Goal: Navigation & Orientation: Find specific page/section

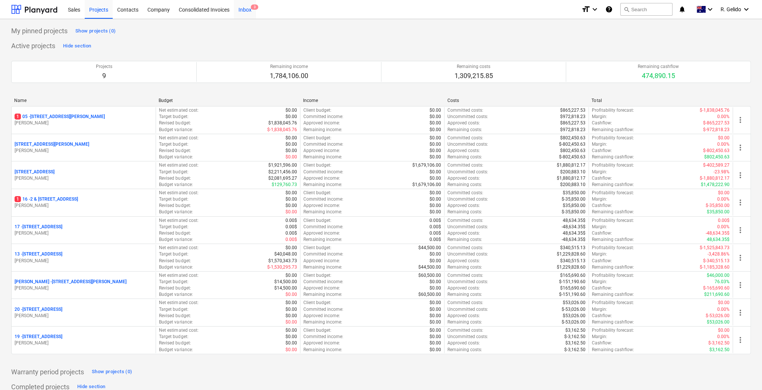
click at [244, 12] on div "Inbox 3" at bounding box center [245, 9] width 22 height 19
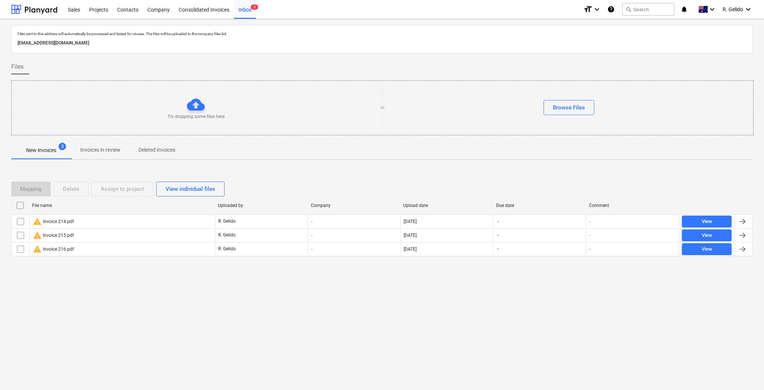
click at [329, 294] on div "Files sent to this address will automatically be processed and tested for virus…" at bounding box center [382, 204] width 764 height 371
click at [287, 322] on div "Files sent to this address will automatically be processed and tested for virus…" at bounding box center [382, 204] width 764 height 371
click at [751, 8] on icon "keyboard_arrow_down" at bounding box center [748, 9] width 9 height 9
click at [730, 28] on div "Settings" at bounding box center [730, 29] width 45 height 12
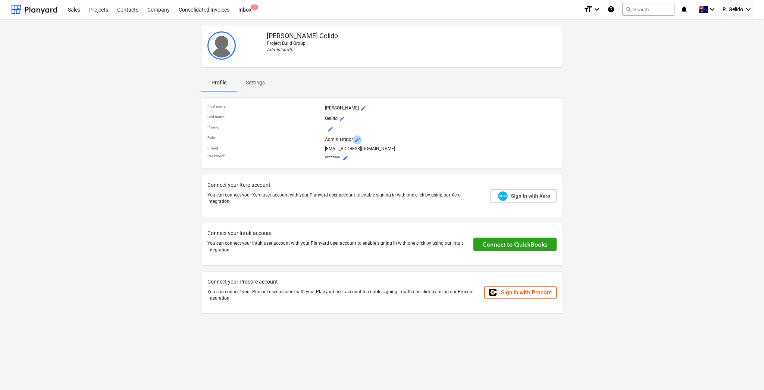
click at [356, 137] on span "mode_edit" at bounding box center [358, 140] width 6 height 6
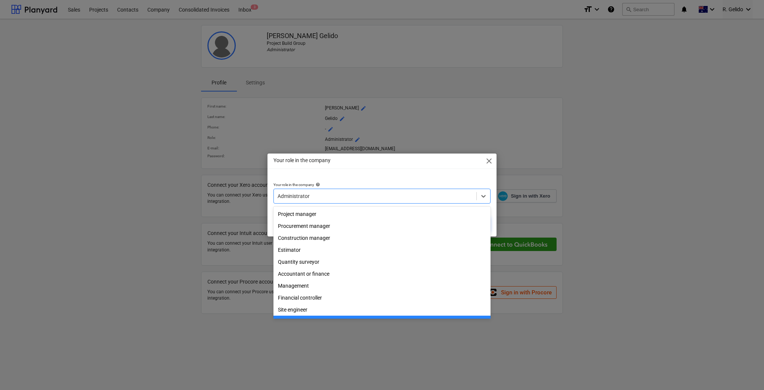
click at [399, 188] on div "Administrator" at bounding box center [382, 195] width 217 height 15
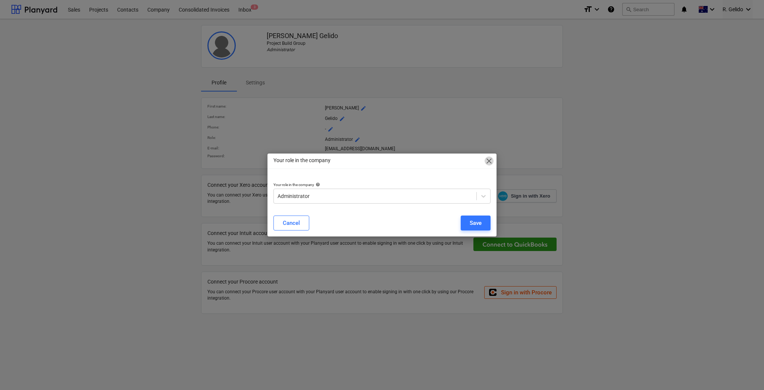
click at [488, 157] on span "close" at bounding box center [489, 160] width 9 height 9
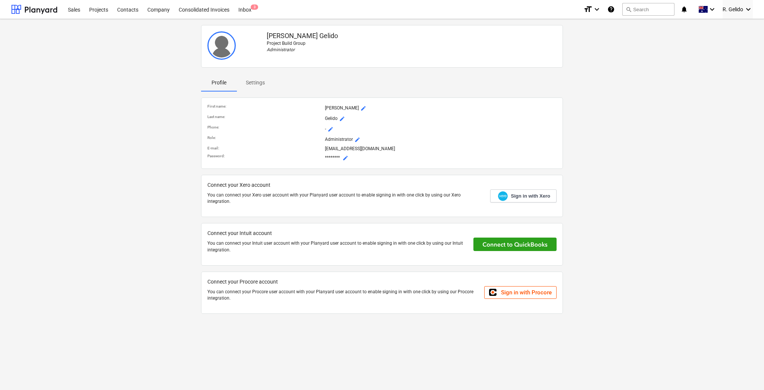
drag, startPoint x: 614, startPoint y: 160, endPoint x: 618, endPoint y: 163, distance: 5.5
click at [616, 161] on div "[PERSON_NAME] Project Build Group Administrator Profile Settings First name : […" at bounding box center [382, 172] width 748 height 300
click at [278, 53] on div "[PERSON_NAME] Project Build Group Administrator" at bounding box center [412, 46] width 296 height 36
click at [285, 51] on p "Administrator" at bounding box center [412, 50] width 290 height 6
click at [259, 83] on p "Settings" at bounding box center [255, 83] width 19 height 8
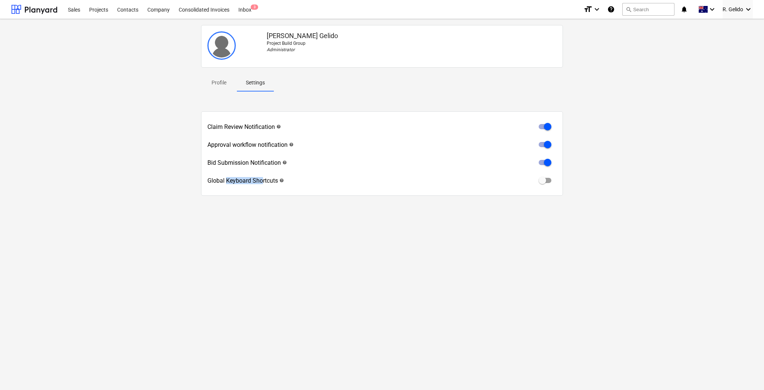
drag, startPoint x: 227, startPoint y: 181, endPoint x: 261, endPoint y: 180, distance: 34.4
click at [261, 180] on div "Global Keyboard Shortcuts help" at bounding box center [245, 180] width 77 height 7
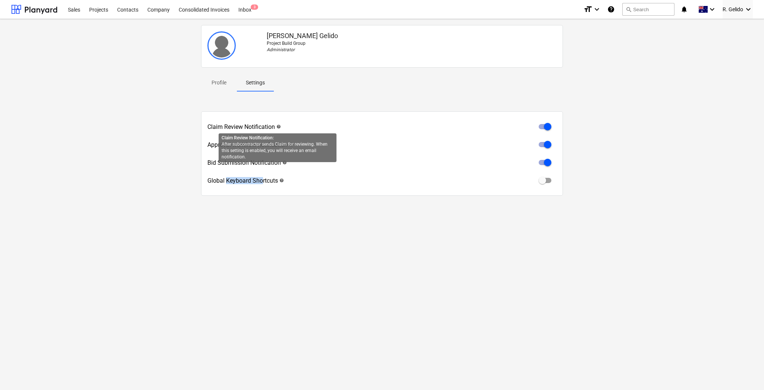
click at [278, 125] on span "help" at bounding box center [278, 126] width 6 height 4
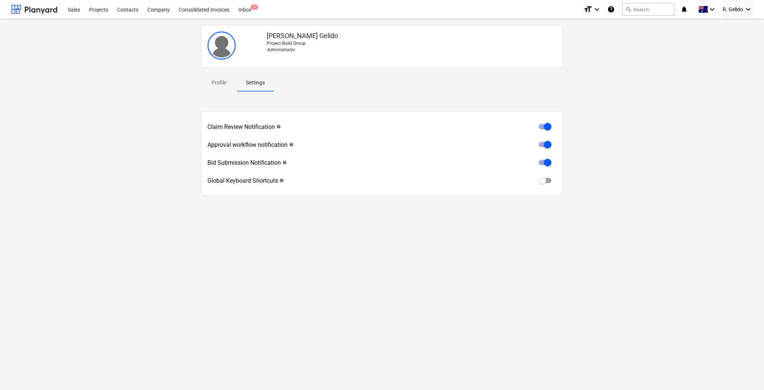
click at [351, 222] on div "[PERSON_NAME] Project Build Group Administrator Profile Settings Claim Review N…" at bounding box center [382, 204] width 764 height 371
click at [595, 13] on icon "keyboard_arrow_down" at bounding box center [597, 9] width 9 height 9
click at [626, 97] on div at bounding box center [382, 195] width 764 height 390
click at [224, 12] on div "Consolidated Invoices" at bounding box center [204, 9] width 60 height 19
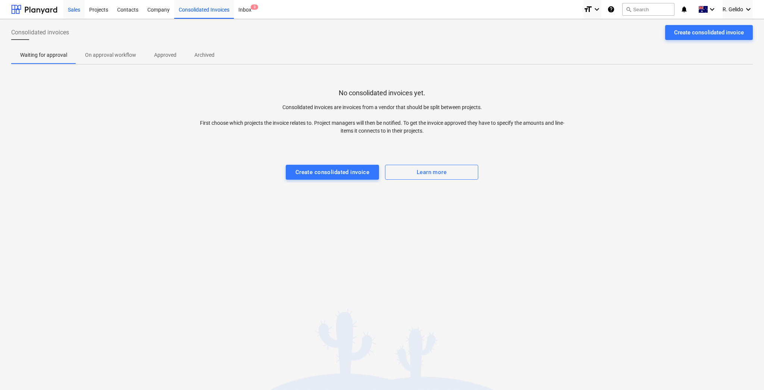
click at [75, 10] on div "Sales" at bounding box center [73, 9] width 21 height 19
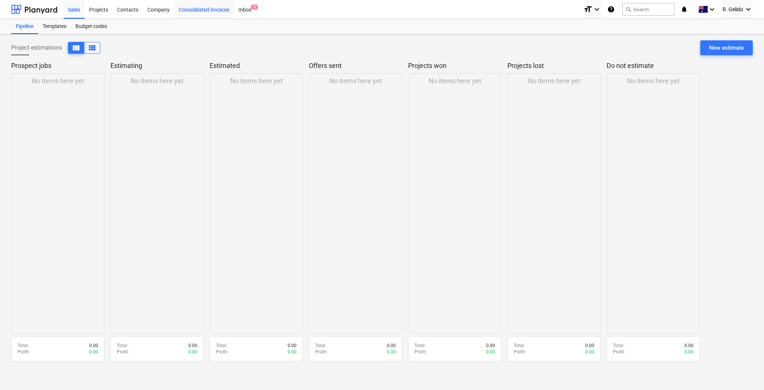
click at [203, 12] on div "Consolidated Invoices" at bounding box center [204, 9] width 60 height 19
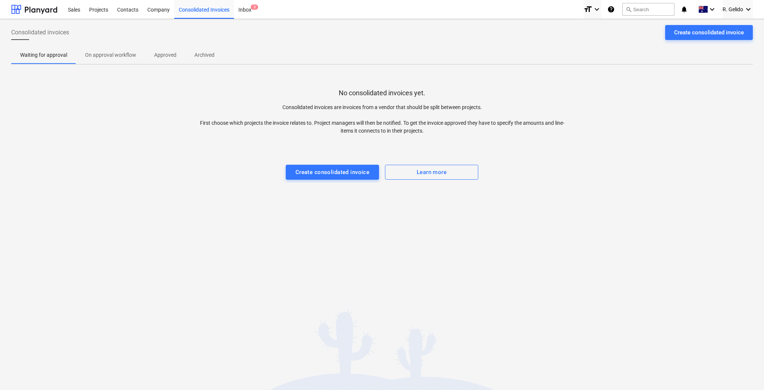
click at [533, 242] on div "Consolidated invoices Create consolidated invoice Waiting for approval On appro…" at bounding box center [382, 204] width 764 height 371
